Goal: Information Seeking & Learning: Learn about a topic

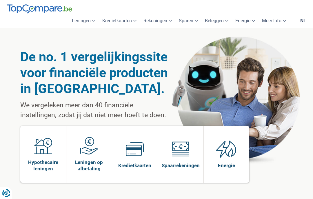
click at [130, 147] on img at bounding box center [135, 149] width 18 height 18
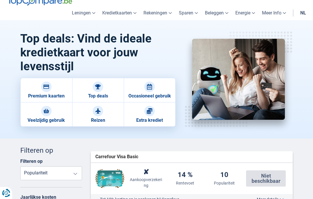
scroll to position [17, 0]
click at [48, 89] on img at bounding box center [46, 87] width 6 height 6
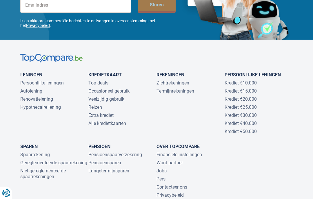
scroll to position [1162, 0]
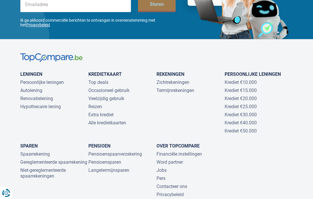
click at [119, 126] on link "Alle kredietkaarten" at bounding box center [107, 123] width 38 height 6
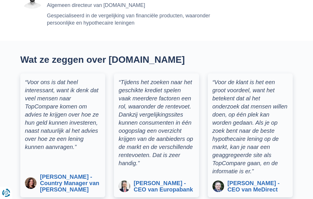
scroll to position [1003, 0]
click at [161, 191] on span "Rudi Vanlangendyck - CEO van Europabank" at bounding box center [164, 186] width 61 height 13
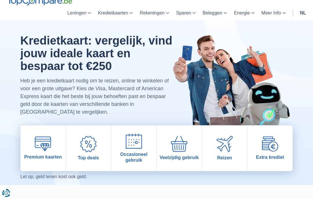
scroll to position [8, 0]
click at [179, 142] on img at bounding box center [179, 144] width 16 height 16
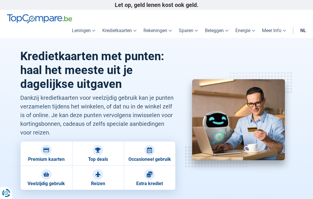
click at [147, 176] on img at bounding box center [150, 175] width 6 height 6
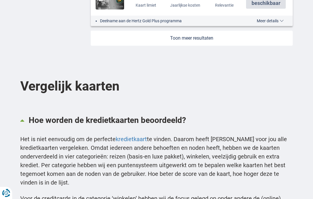
scroll to position [826, 0]
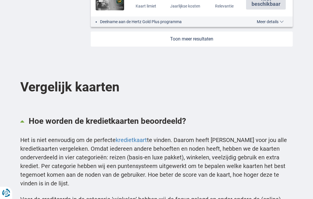
click at [186, 32] on link at bounding box center [192, 39] width 202 height 15
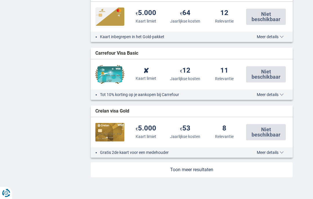
scroll to position [1290, 0]
click at [194, 163] on link at bounding box center [192, 170] width 202 height 15
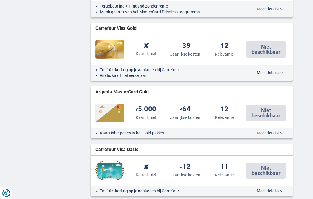
scroll to position [1193, 0]
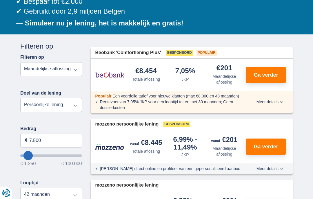
scroll to position [121, 0]
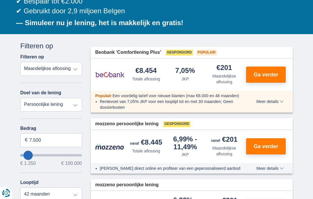
type input "2.250"
type input "2250"
select select "24"
type input "1.250"
type input "1250"
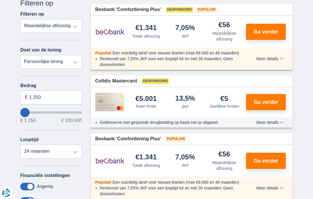
scroll to position [164, 0]
click at [59, 152] on select "12 maanden 18 maanden 24 maanden" at bounding box center [51, 152] width 62 height 14
select select "12"
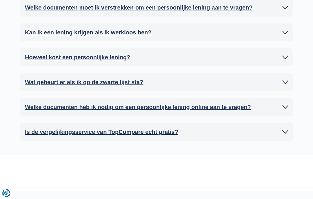
scroll to position [1142, 0]
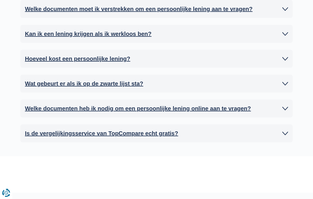
click at [149, 130] on h2 "Is de vergelijkingsservice van TopCompare echt gratis?" at bounding box center [101, 133] width 153 height 9
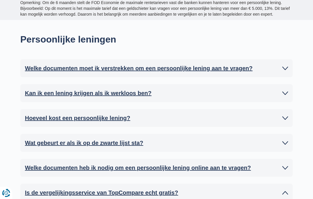
scroll to position [1083, 0]
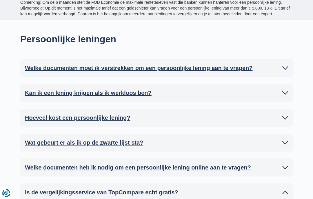
click at [211, 64] on h2 "Welke documenten moet ik verstrekken om een persoonlijke lening aan te vragen?" at bounding box center [138, 68] width 227 height 9
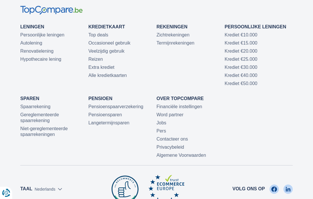
scroll to position [1937, 0]
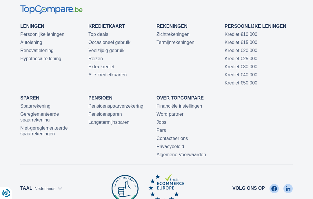
click at [181, 136] on link "Contacteer ons" at bounding box center [172, 138] width 32 height 5
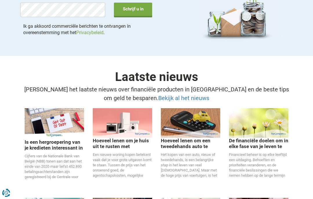
scroll to position [1025, 0]
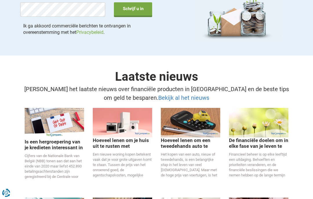
click at [56, 154] on p "Cijfers van de Nationale Bank van België (NBB) tonen aan dat aan het einde van …" at bounding box center [54, 167] width 59 height 26
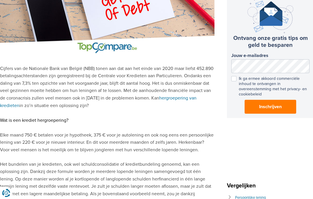
scroll to position [103, 0]
